Goal: Task Accomplishment & Management: Manage account settings

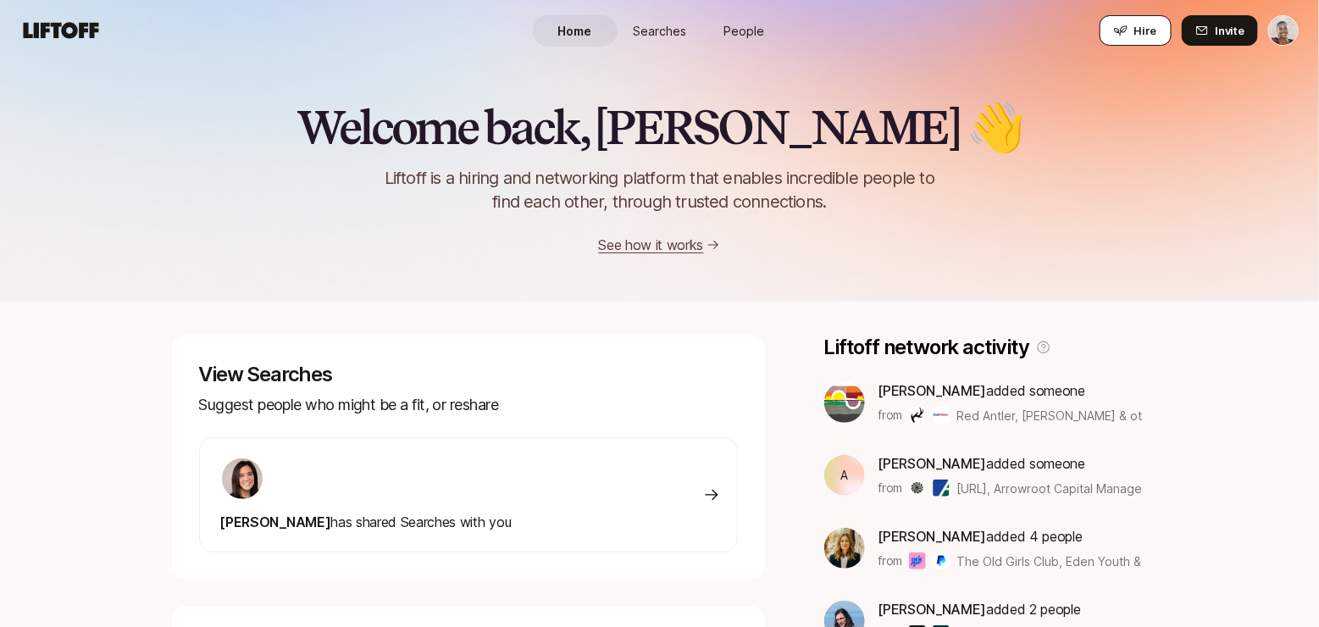
click at [1135, 27] on button "Hire" at bounding box center [1135, 30] width 72 height 30
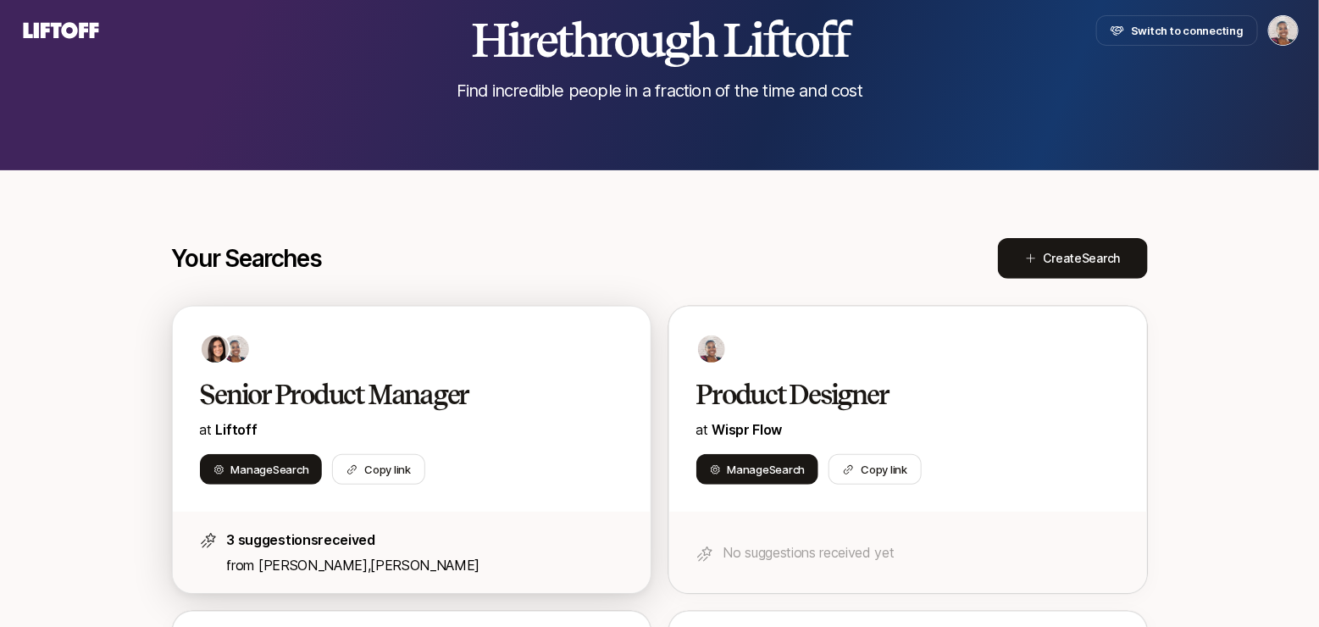
scroll to position [231, 0]
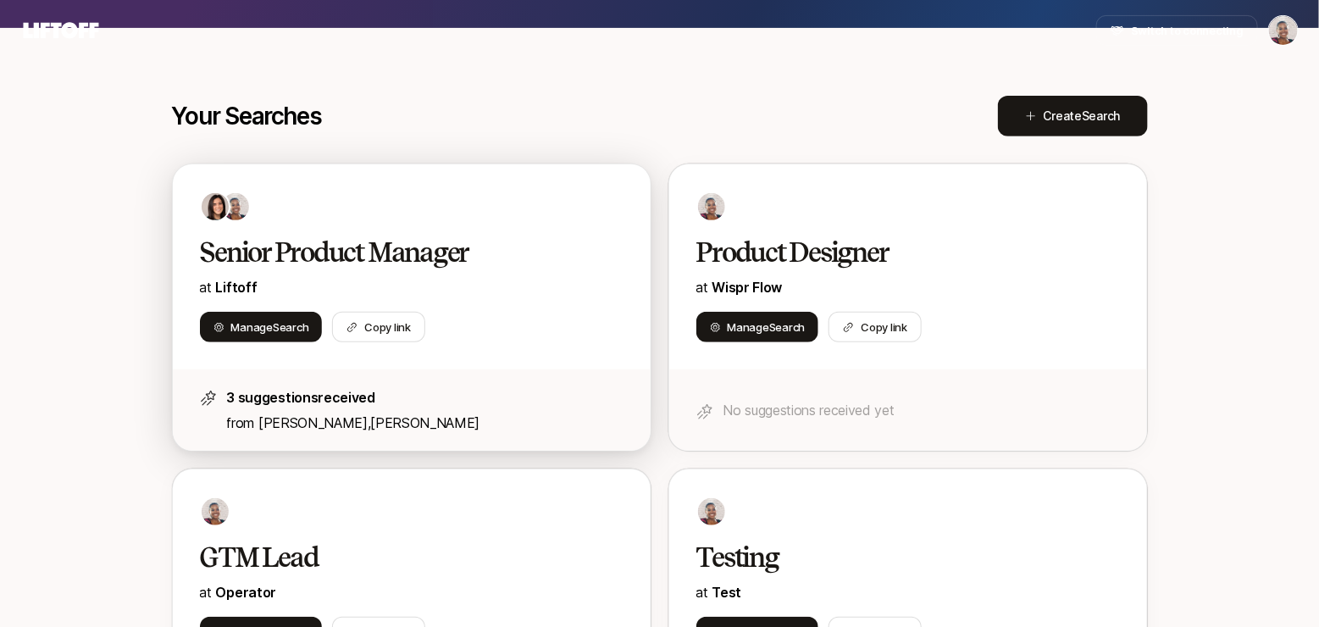
click at [533, 197] on div at bounding box center [412, 206] width 424 height 30
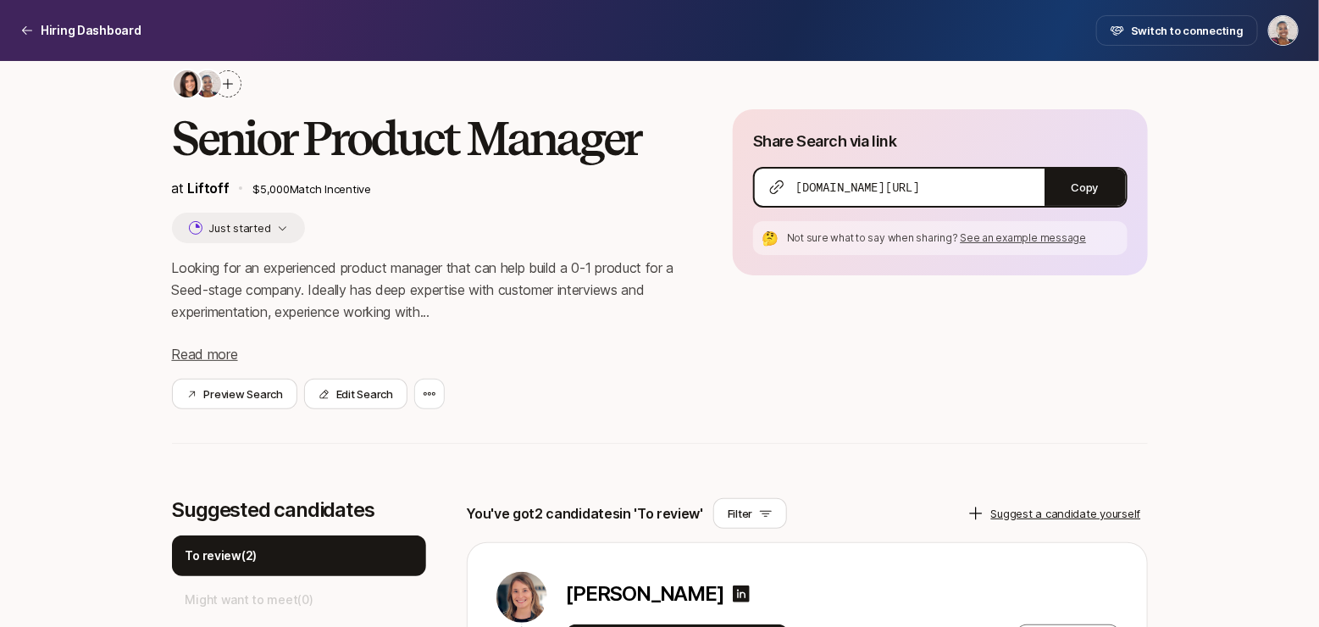
scroll to position [80, 0]
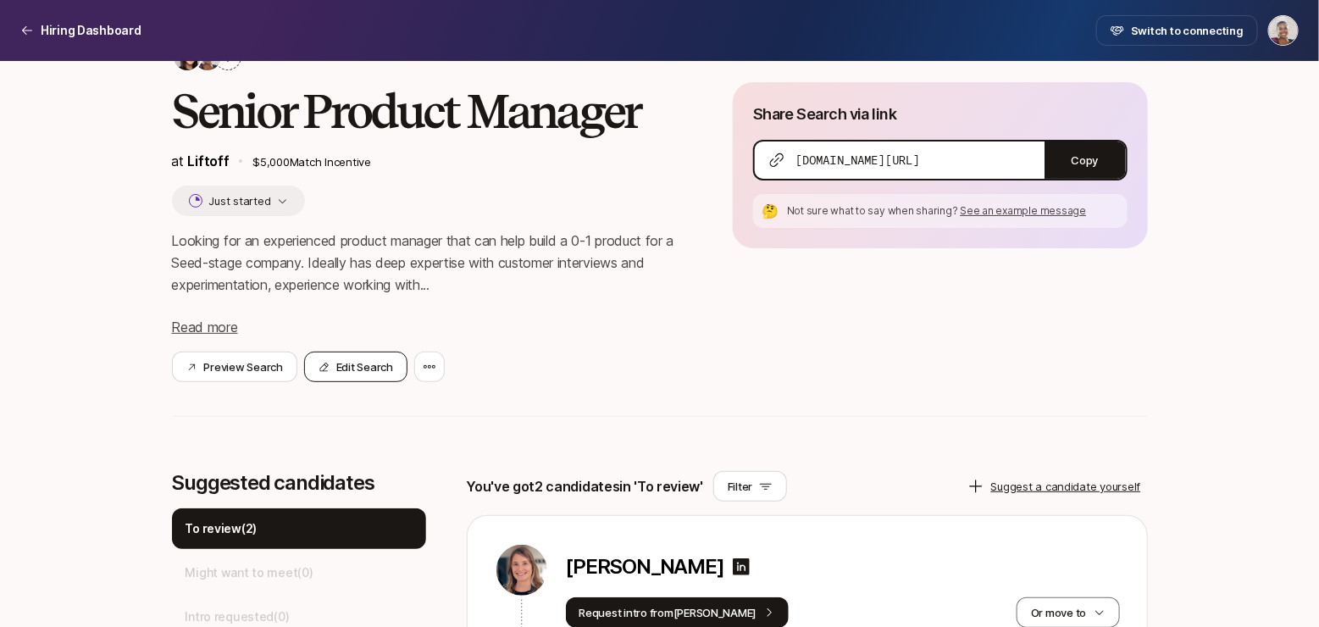
click at [358, 368] on button "Edit Search" at bounding box center [355, 367] width 103 height 30
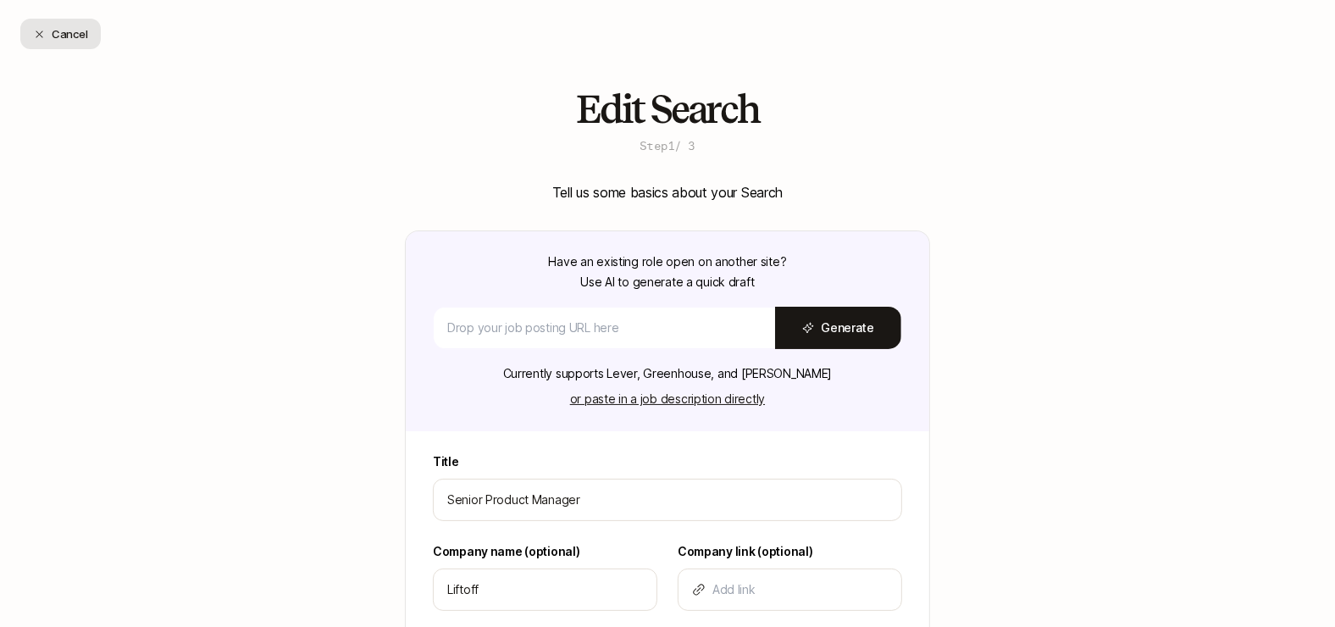
click at [49, 33] on button "Cancel" at bounding box center [60, 34] width 80 height 30
type textarea "x"
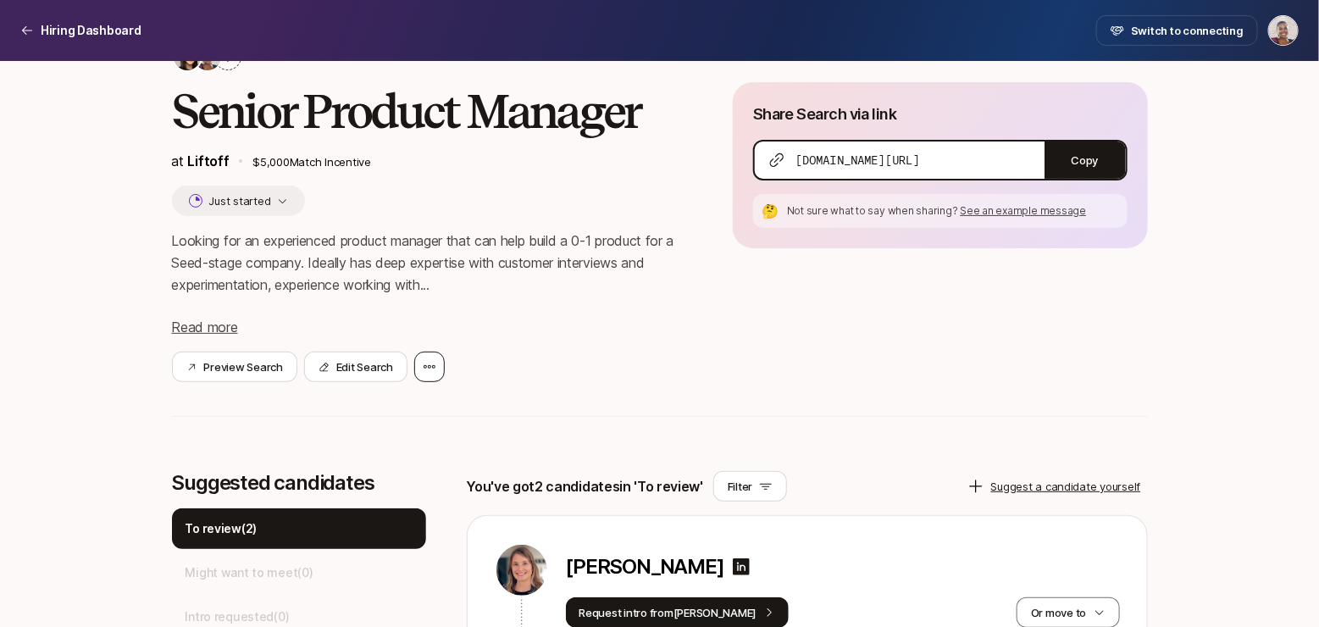
click at [427, 366] on icon at bounding box center [430, 366] width 12 height 3
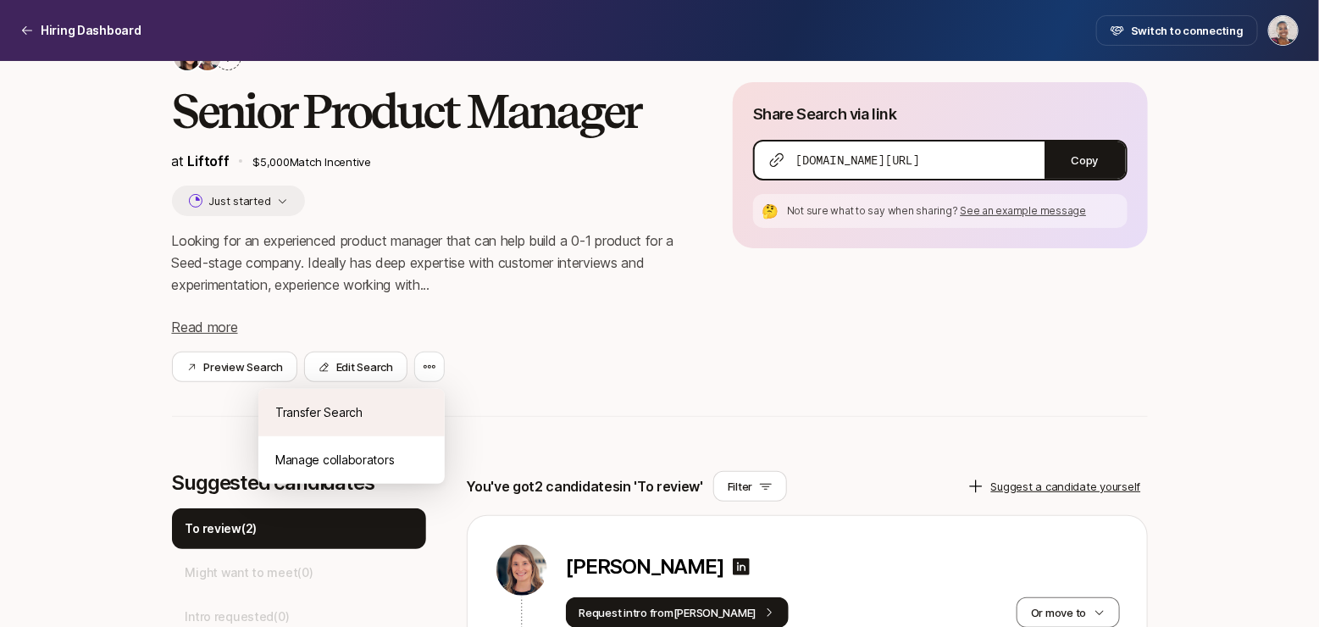
click at [388, 410] on div "Transfer Search" at bounding box center [351, 412] width 186 height 47
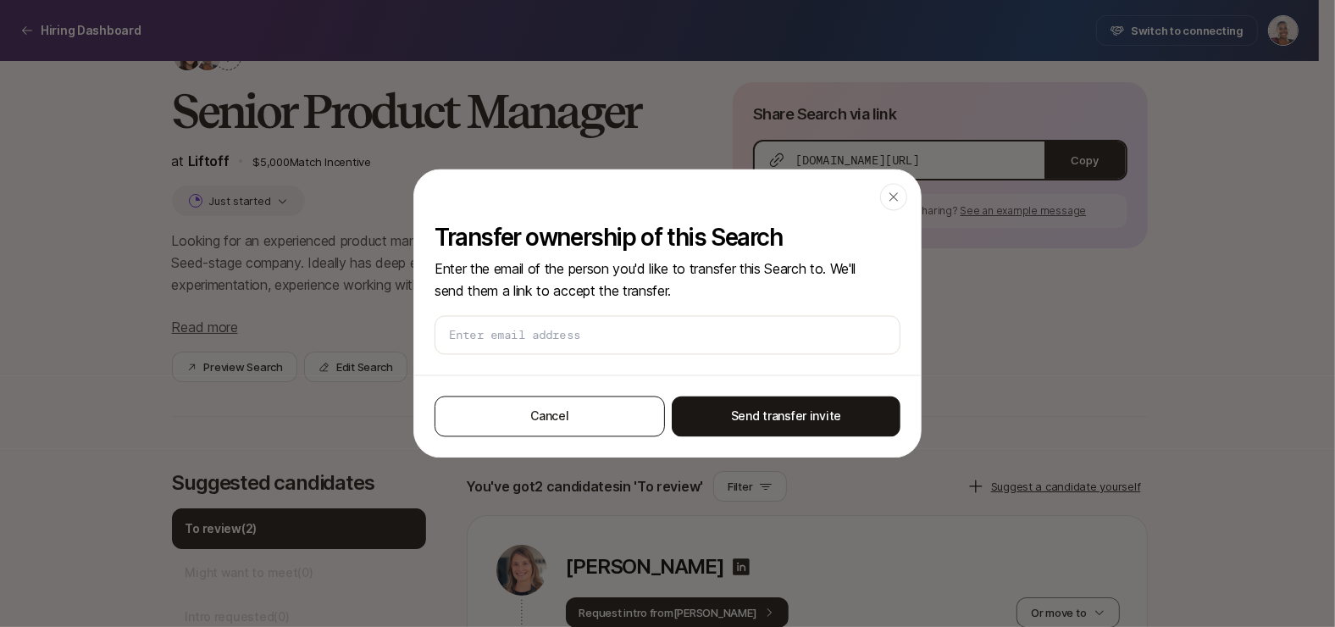
click at [566, 412] on button "Cancel" at bounding box center [550, 416] width 230 height 41
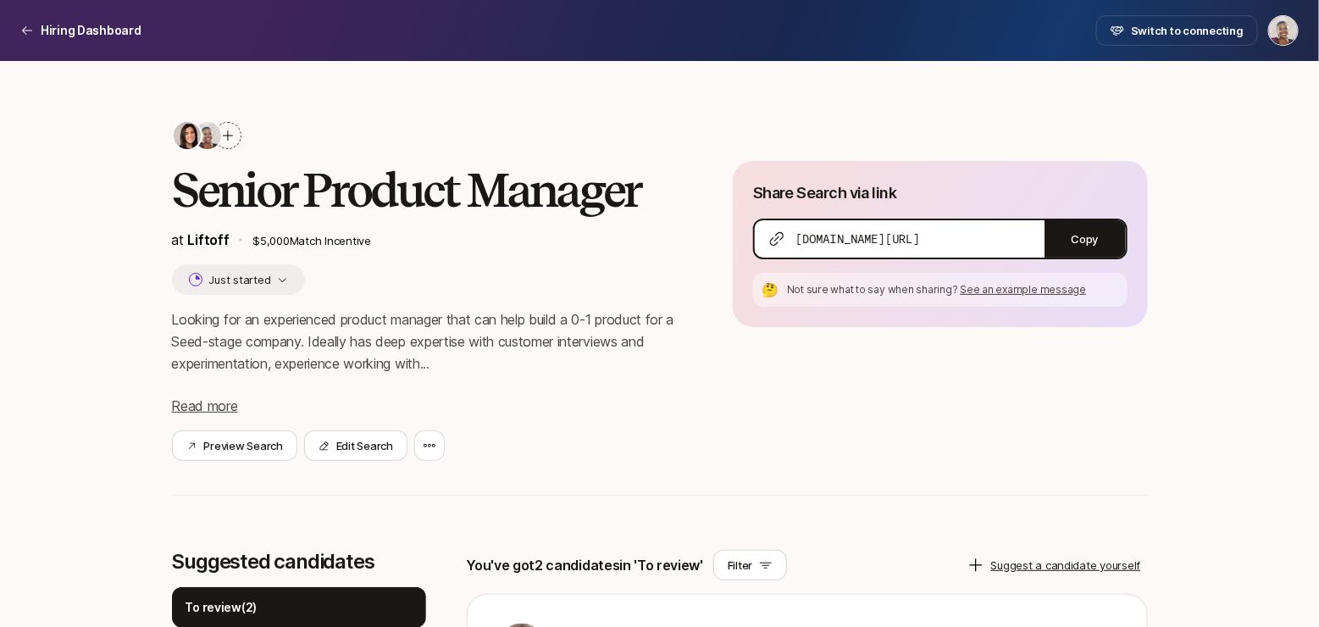
scroll to position [0, 0]
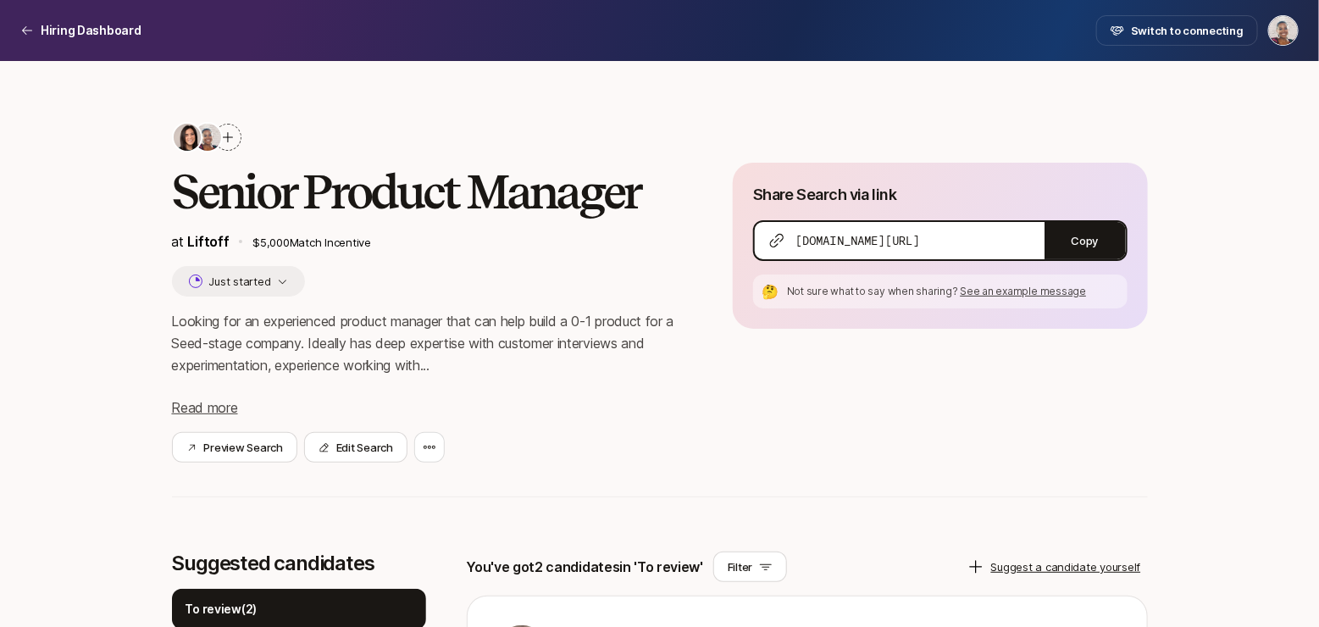
click at [232, 137] on icon at bounding box center [228, 137] width 14 height 14
